Goal: Transaction & Acquisition: Purchase product/service

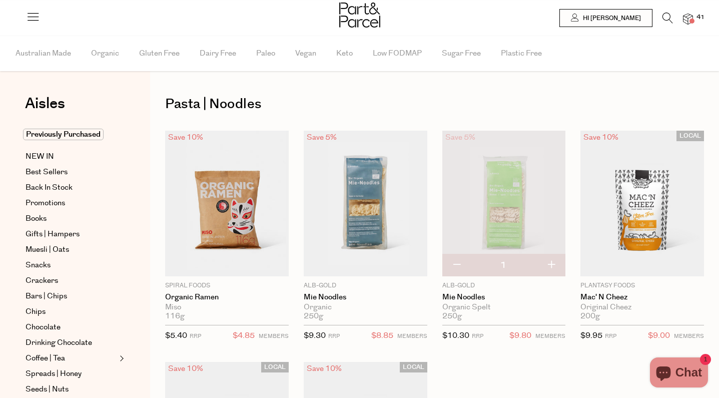
scroll to position [449, 0]
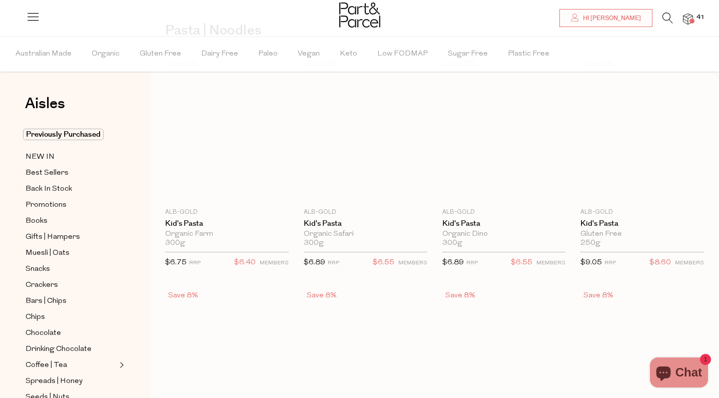
scroll to position [2869, 0]
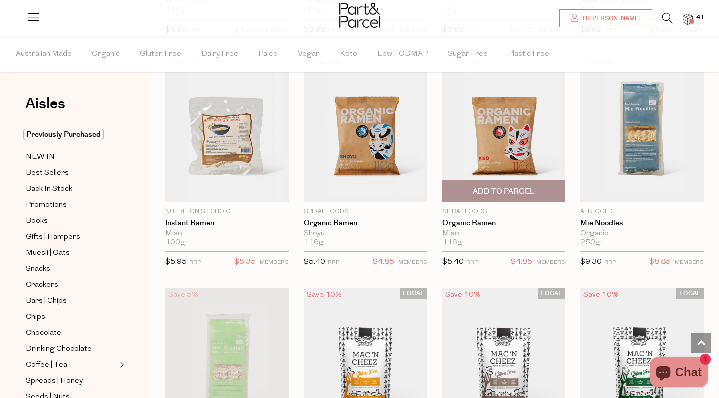
type input "2"
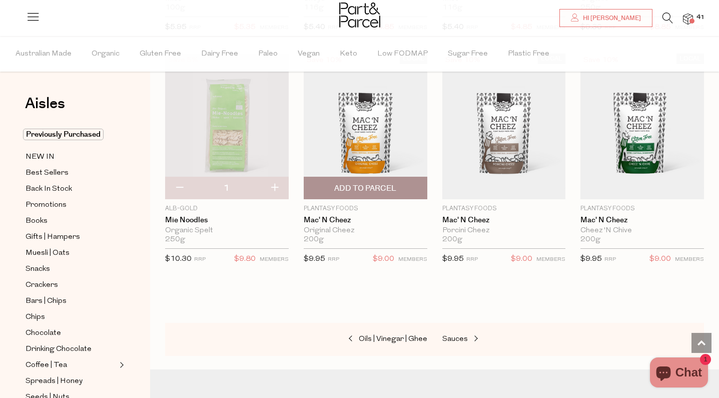
scroll to position [3106, 0]
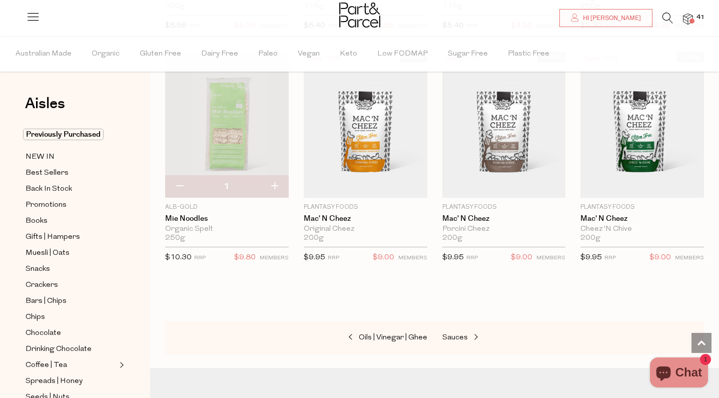
click at [271, 181] on button "button" at bounding box center [274, 187] width 29 height 22
type input "2"
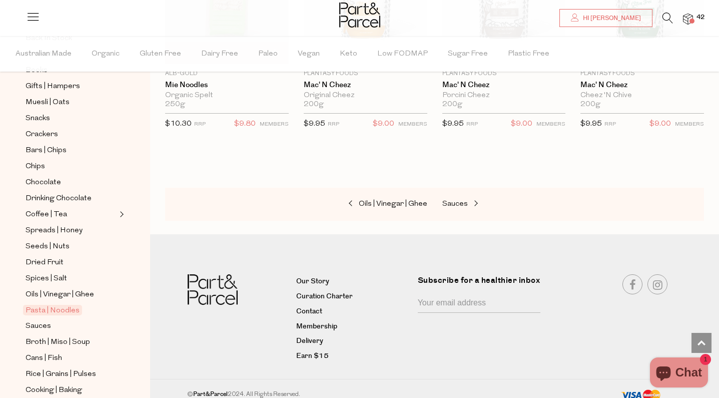
scroll to position [145, 0]
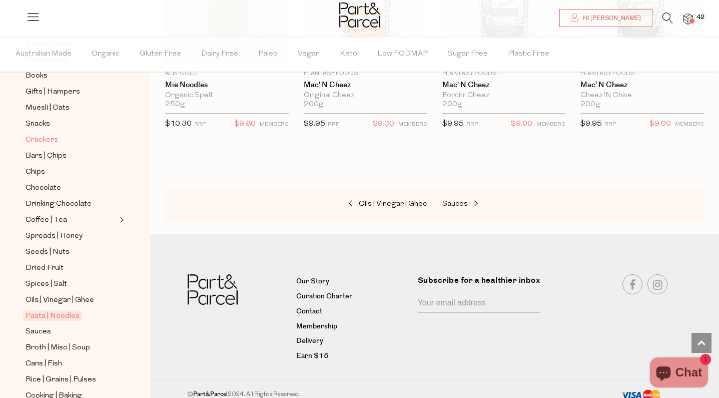
click at [48, 141] on span "Crackers" at bounding box center [42, 140] width 33 height 12
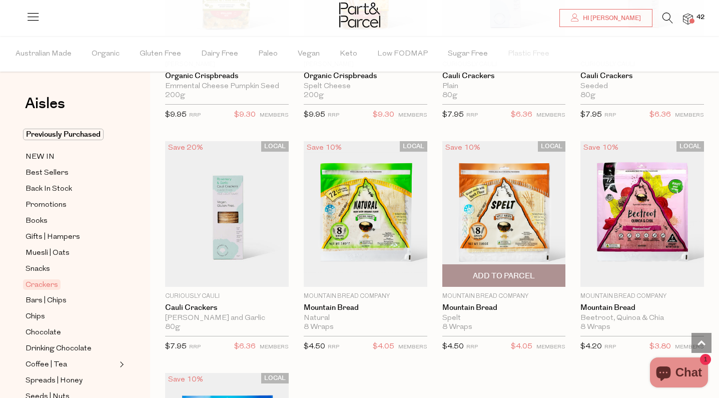
scroll to position [1789, 0]
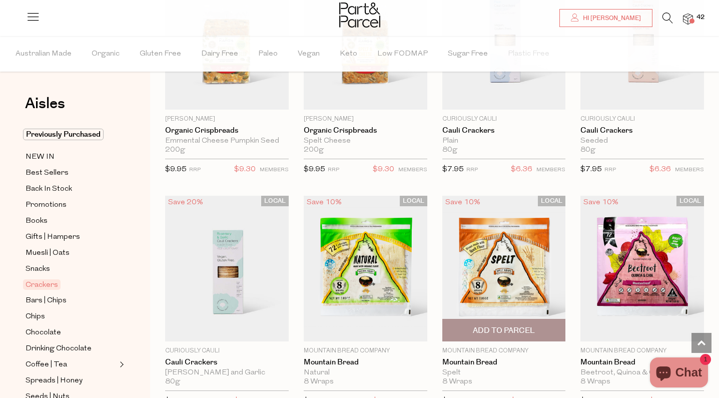
click at [506, 327] on span "Add To Parcel" at bounding box center [504, 330] width 62 height 11
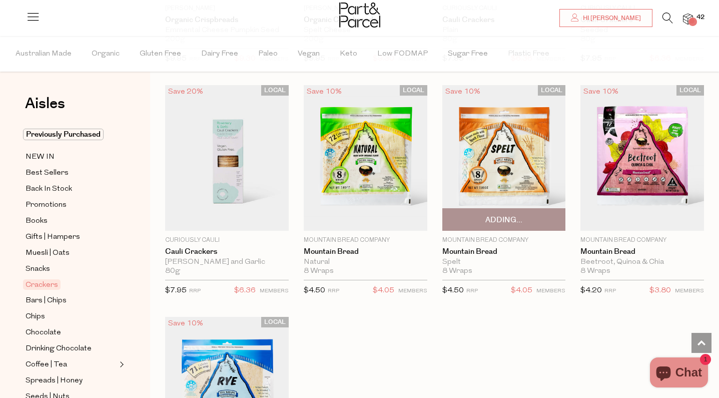
scroll to position [1907, 0]
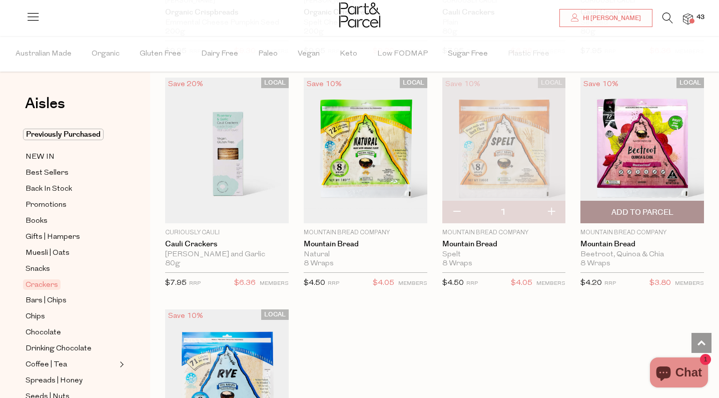
click at [665, 203] on span "Add To Parcel" at bounding box center [643, 212] width 118 height 22
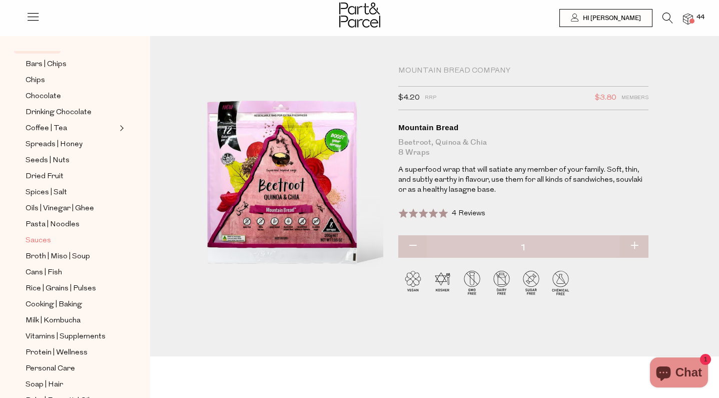
scroll to position [208, 0]
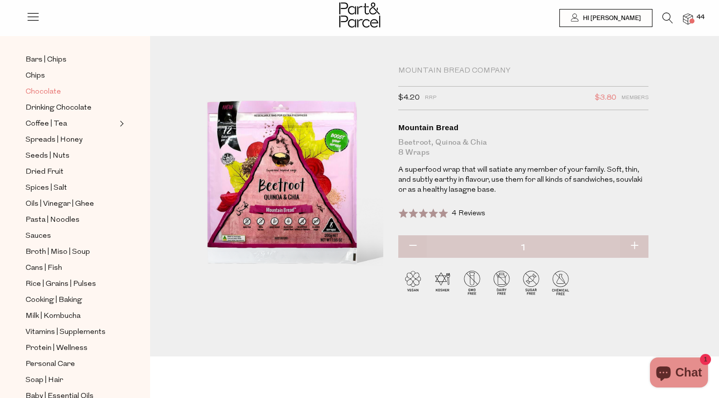
click at [53, 95] on span "Chocolate" at bounding box center [44, 92] width 36 height 12
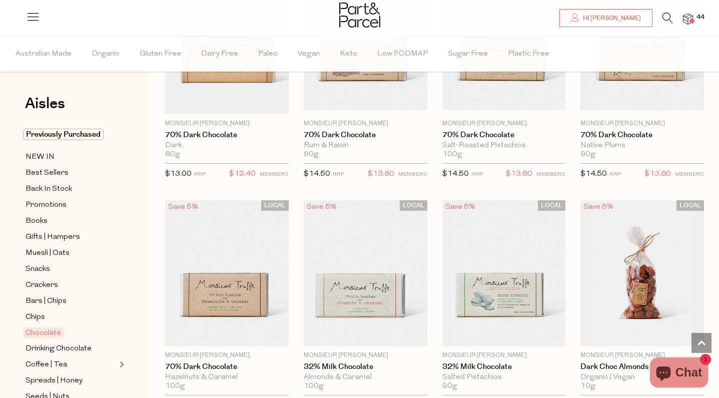
scroll to position [1814, 0]
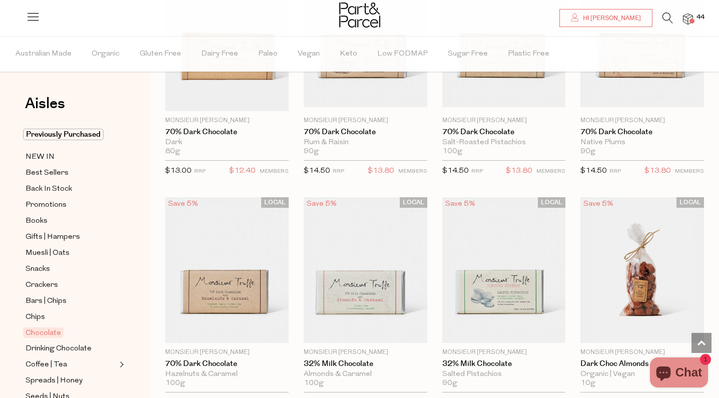
click at [688, 16] on img at bounding box center [688, 20] width 10 height 12
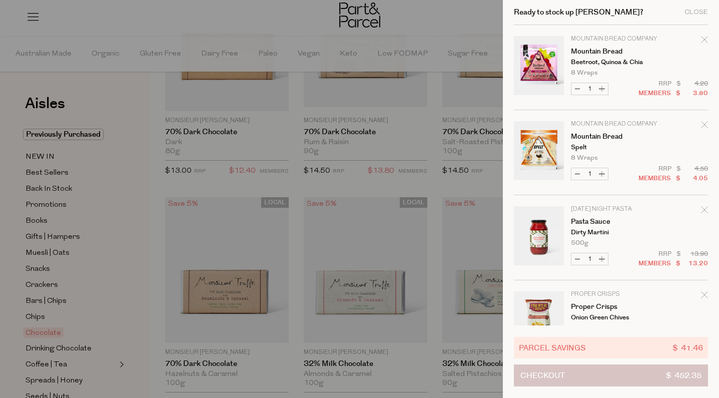
click at [560, 368] on span "Checkout" at bounding box center [543, 375] width 45 height 21
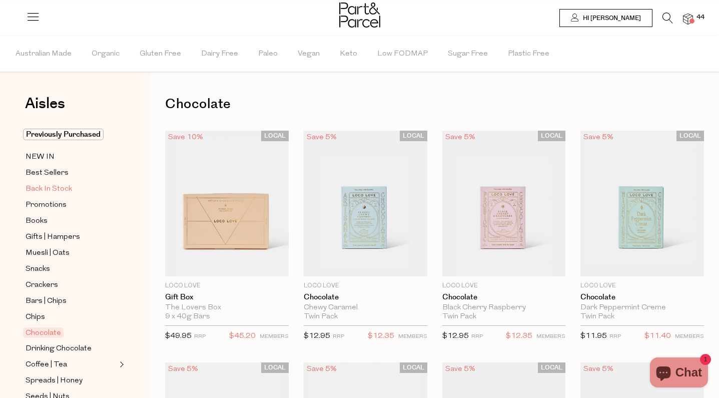
click at [54, 193] on span "Back In Stock" at bounding box center [49, 189] width 47 height 12
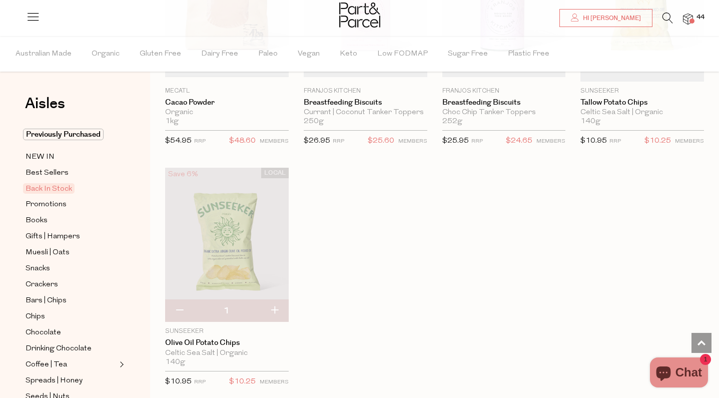
scroll to position [437, 0]
click at [690, 21] on span at bounding box center [692, 21] width 5 height 5
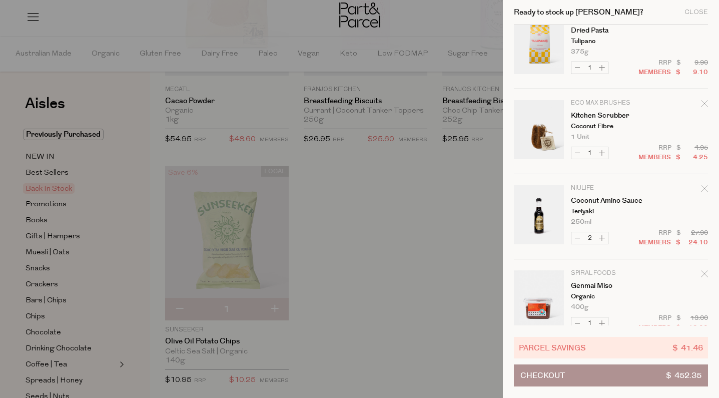
scroll to position [527, 0]
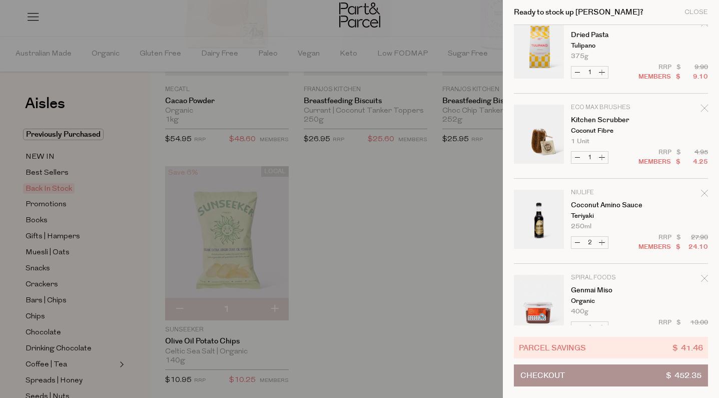
click at [360, 176] on div at bounding box center [359, 199] width 719 height 398
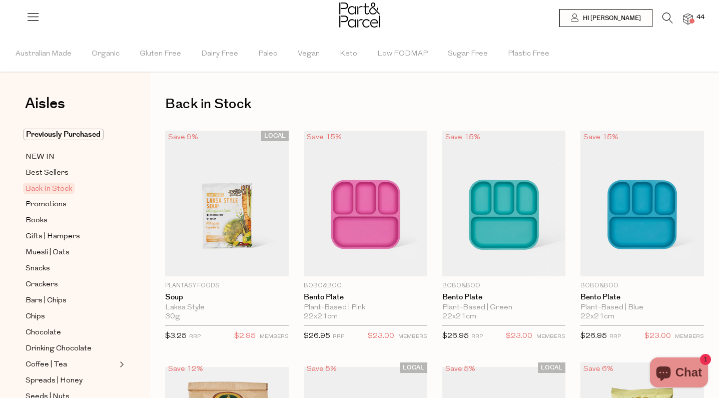
scroll to position [0, 0]
click at [669, 18] on icon at bounding box center [668, 18] width 11 height 11
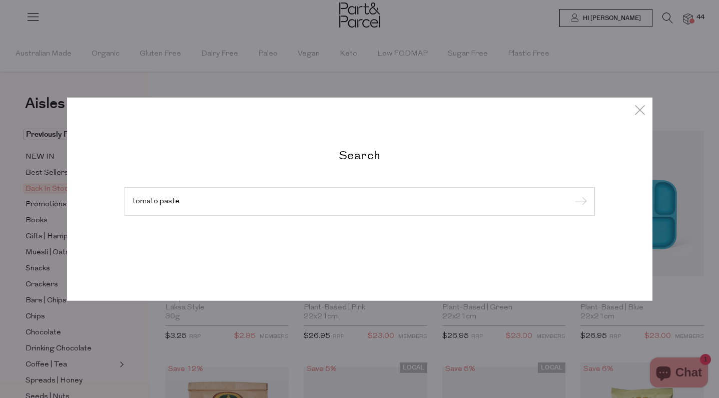
type input "tomato paste"
click at [579, 202] on input "submit" at bounding box center [579, 201] width 15 height 15
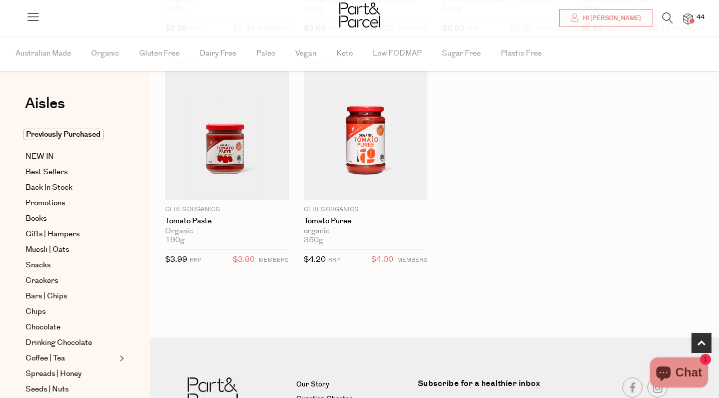
scroll to position [325, 0]
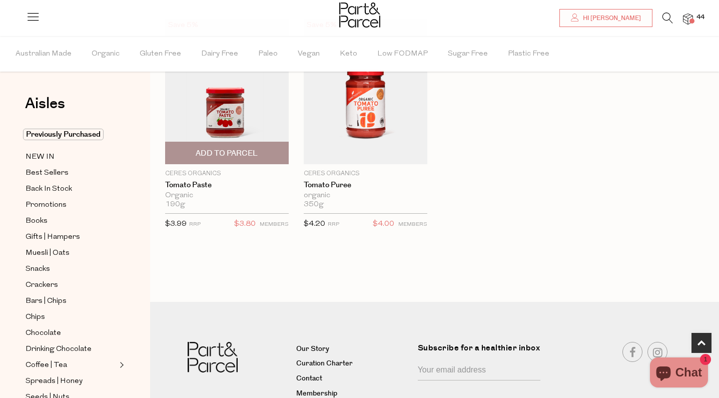
click at [225, 151] on span "Add To Parcel" at bounding box center [227, 153] width 62 height 11
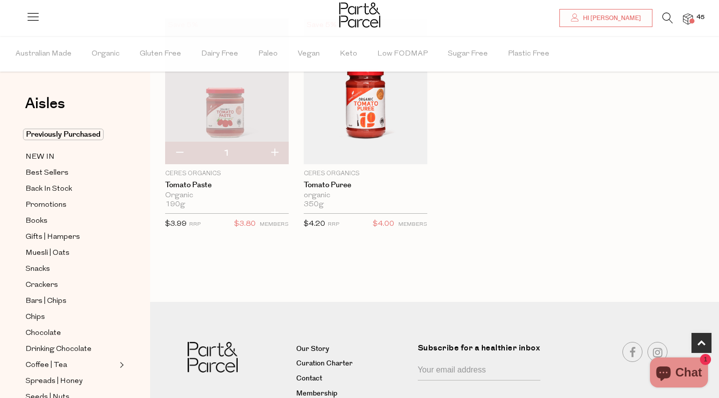
click at [688, 22] on img at bounding box center [688, 20] width 10 height 12
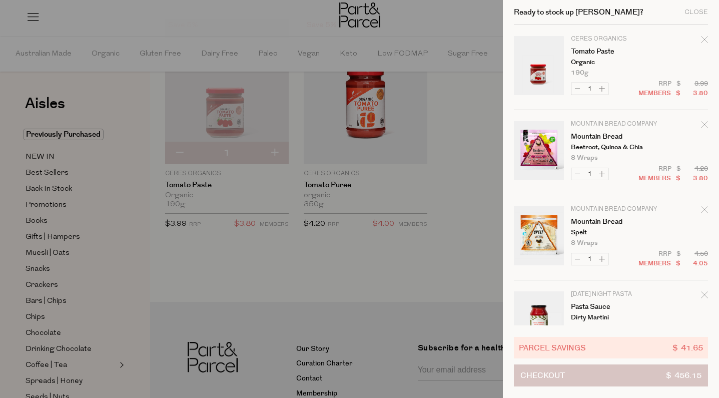
click at [628, 373] on button "Checkout $ 456.15" at bounding box center [611, 375] width 194 height 22
